Goal: Information Seeking & Learning: Check status

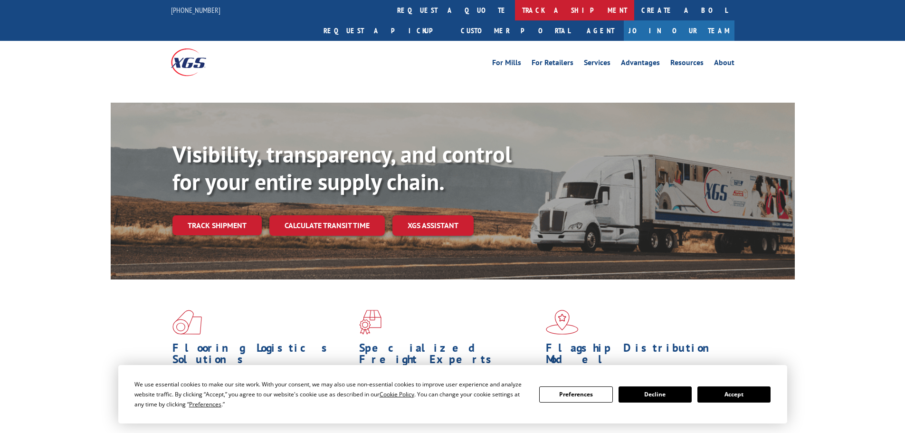
click at [515, 4] on link "track a shipment" at bounding box center [574, 10] width 119 height 20
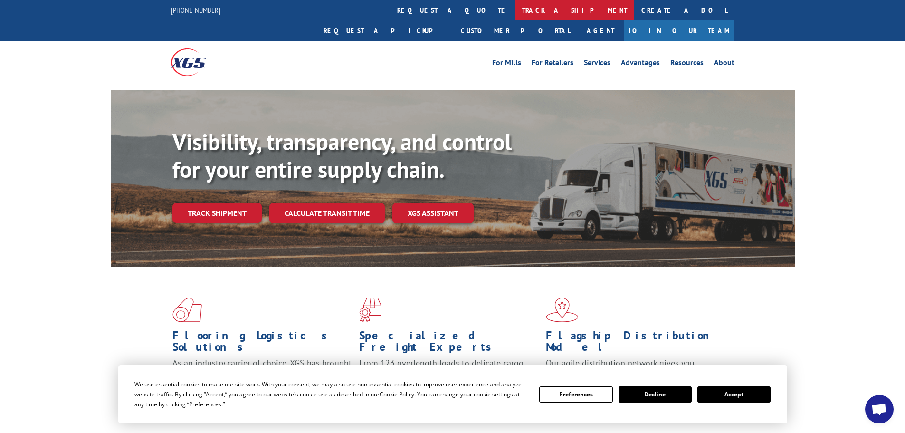
click at [515, 12] on link "track a shipment" at bounding box center [574, 10] width 119 height 20
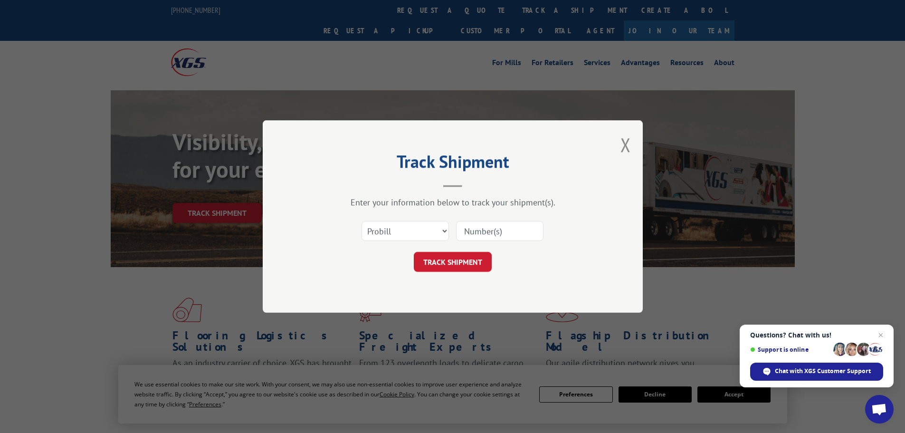
paste input "17516825"
type input "17516825"
click at [464, 261] on button "TRACK SHIPMENT" at bounding box center [453, 262] width 78 height 20
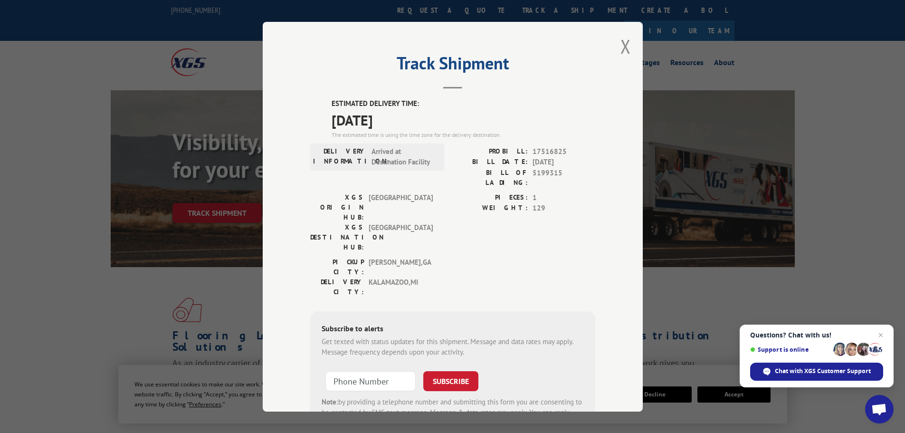
drag, startPoint x: 413, startPoint y: 122, endPoint x: 322, endPoint y: 104, distance: 92.6
click at [322, 104] on div "ESTIMATED DELIVERY TIME: [DATE] The estimated time is using the time zone for t…" at bounding box center [452, 268] width 285 height 341
copy div "ESTIMATED DELIVERY TIME: [DATE]"
